Goal: Find specific page/section: Find specific page/section

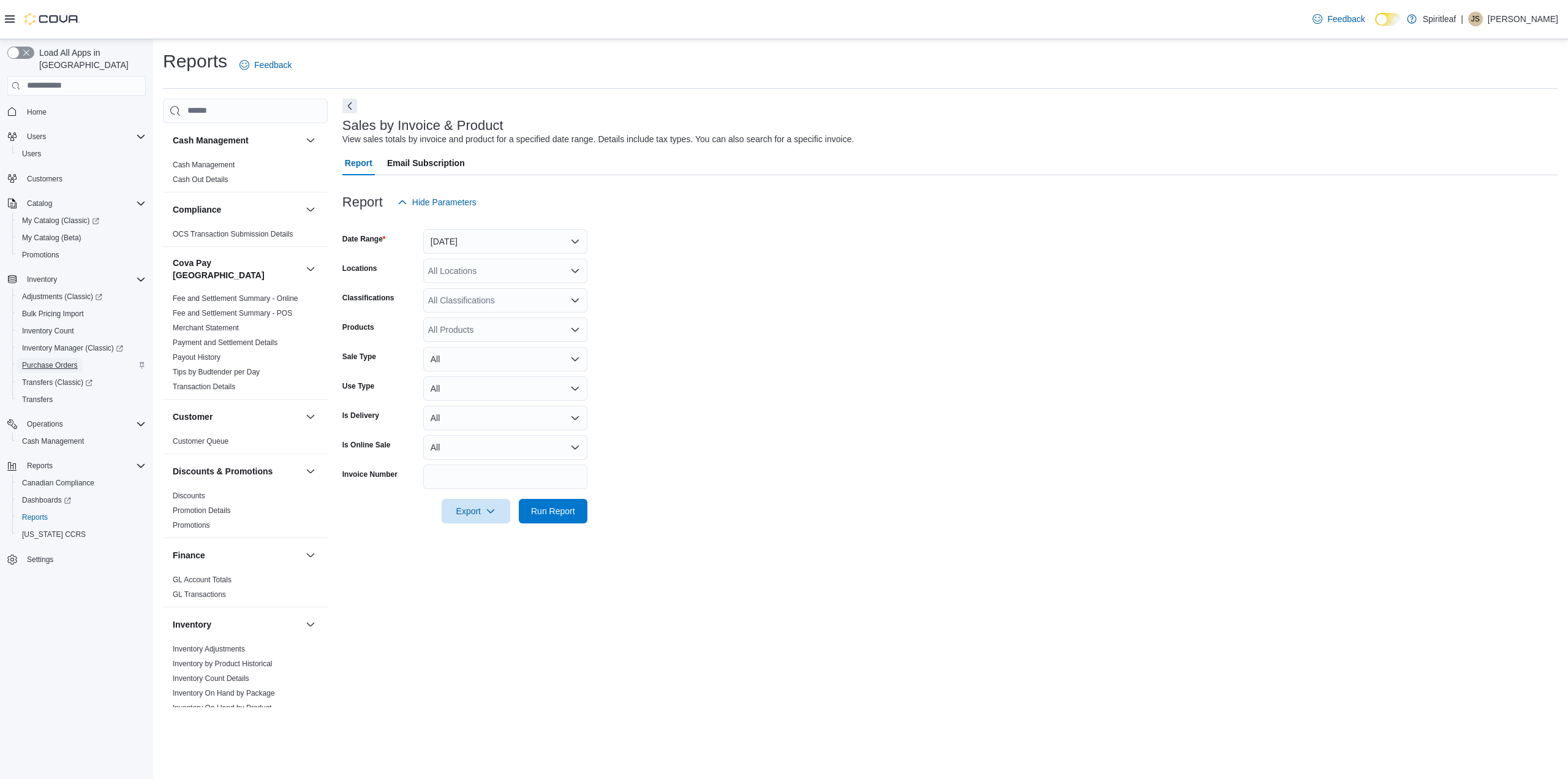
click at [44, 360] on span "Purchase Orders" at bounding box center [50, 365] width 56 height 10
